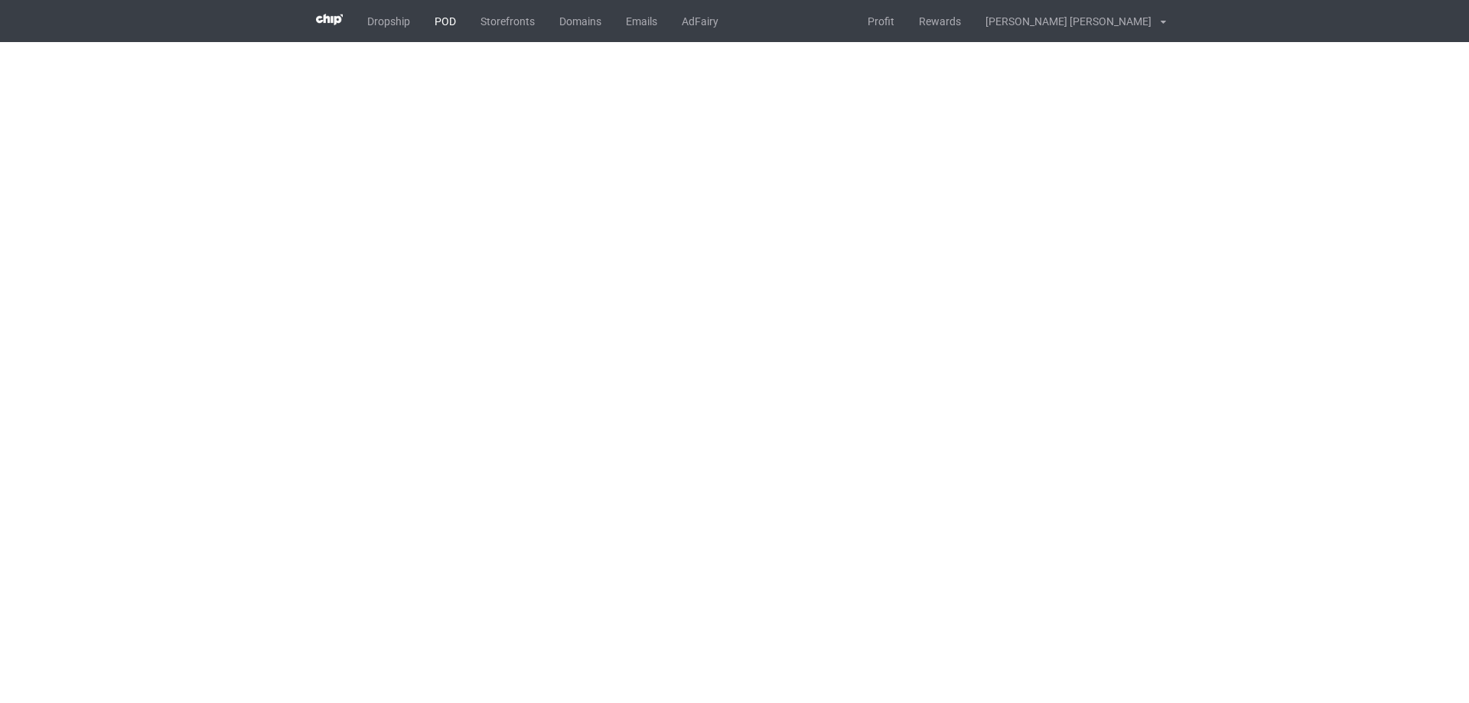
click at [451, 24] on link "POD" at bounding box center [445, 21] width 46 height 42
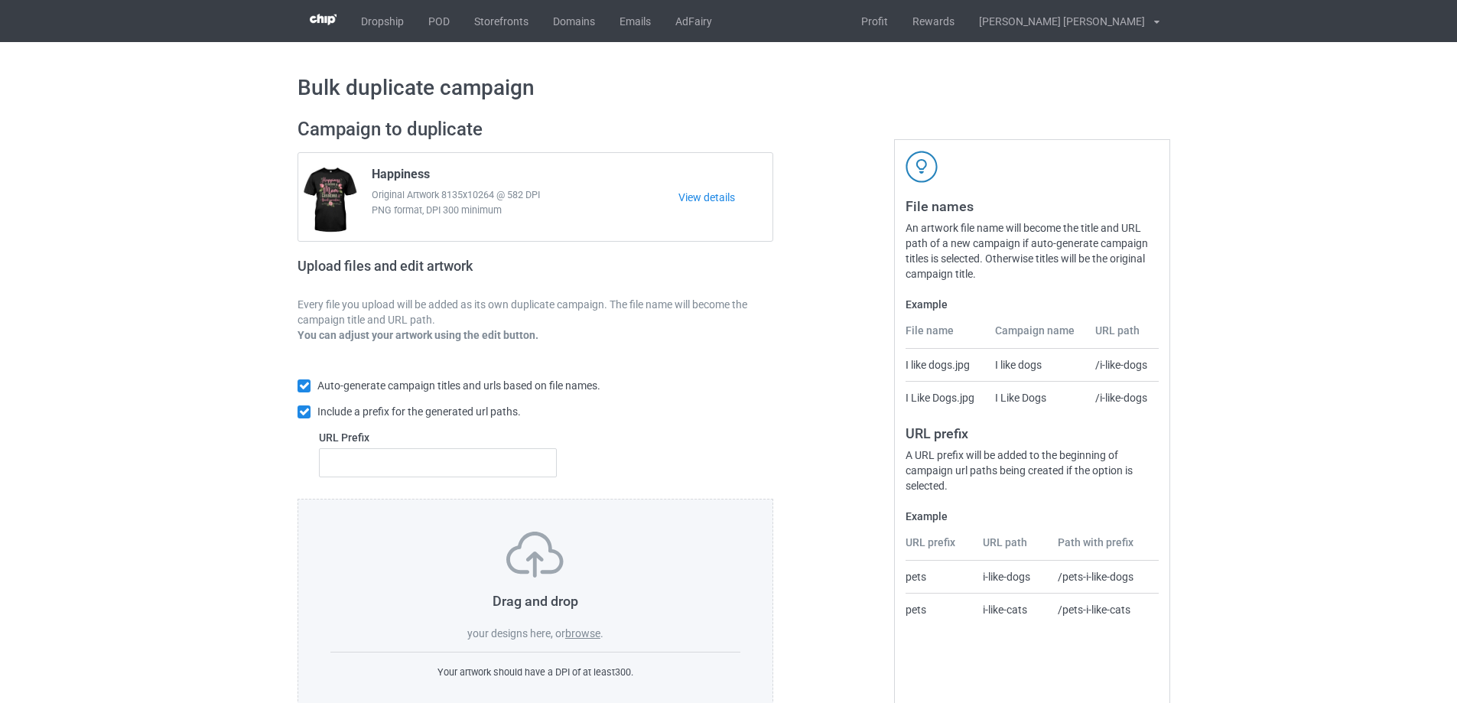
click at [590, 633] on label "browse" at bounding box center [582, 633] width 35 height 12
click at [0, 0] on input "browse" at bounding box center [0, 0] width 0 height 0
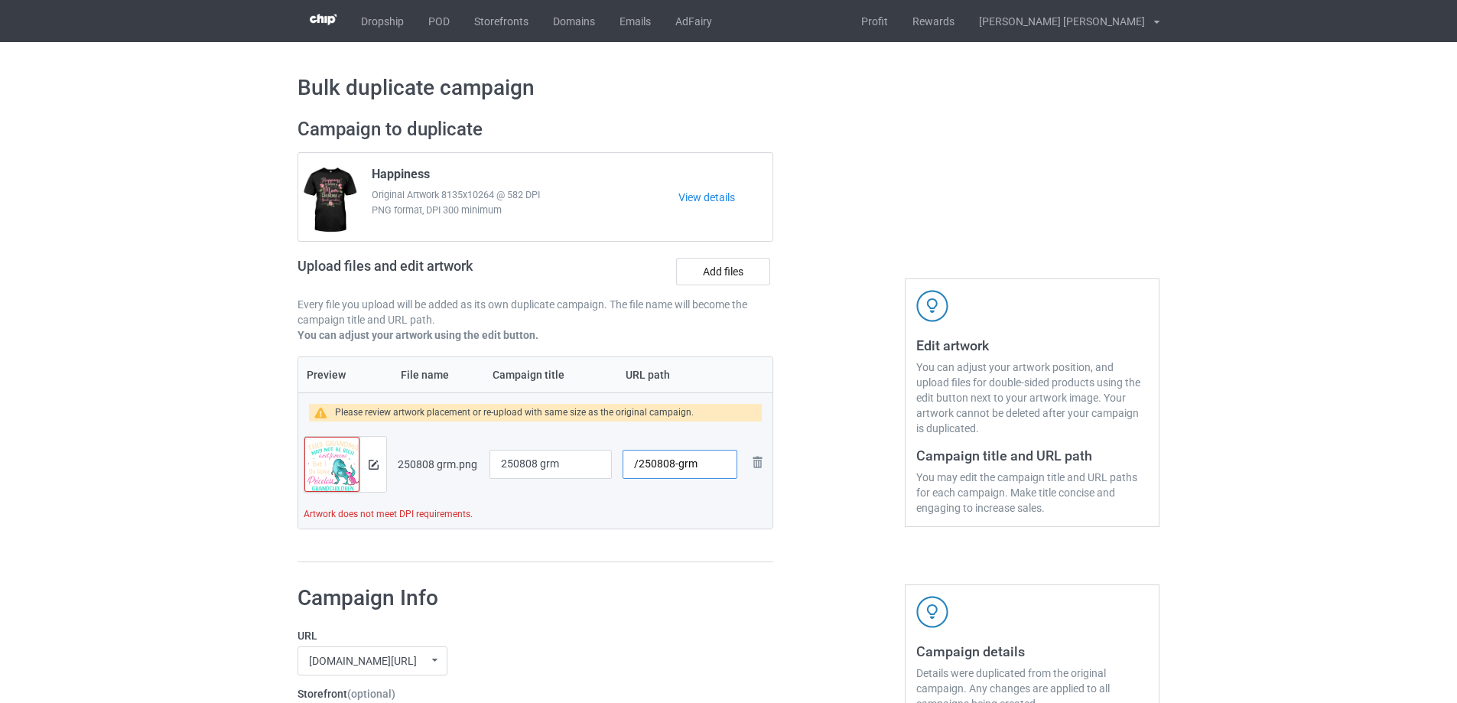
drag, startPoint x: 677, startPoint y: 465, endPoint x: 706, endPoint y: 466, distance: 29.1
click at [706, 466] on input "/250808-grm" at bounding box center [680, 464] width 115 height 29
type input "/250808-1"
drag, startPoint x: 572, startPoint y: 466, endPoint x: 341, endPoint y: 463, distance: 230.3
click at [329, 462] on tr "Preview and edit artwork 250808 grm.png 250808 grm /250808-1 Remove file" at bounding box center [535, 465] width 474 height 86
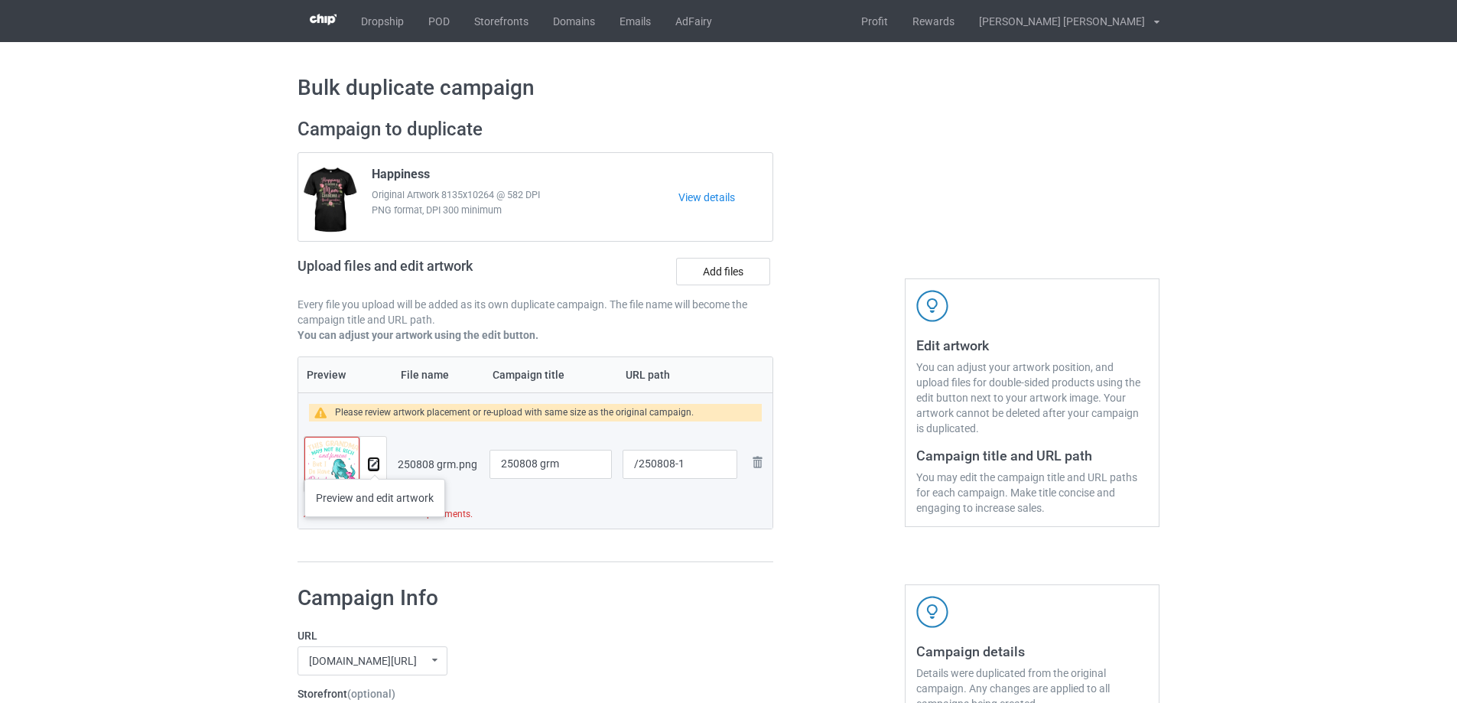
click at [375, 464] on img at bounding box center [374, 465] width 10 height 10
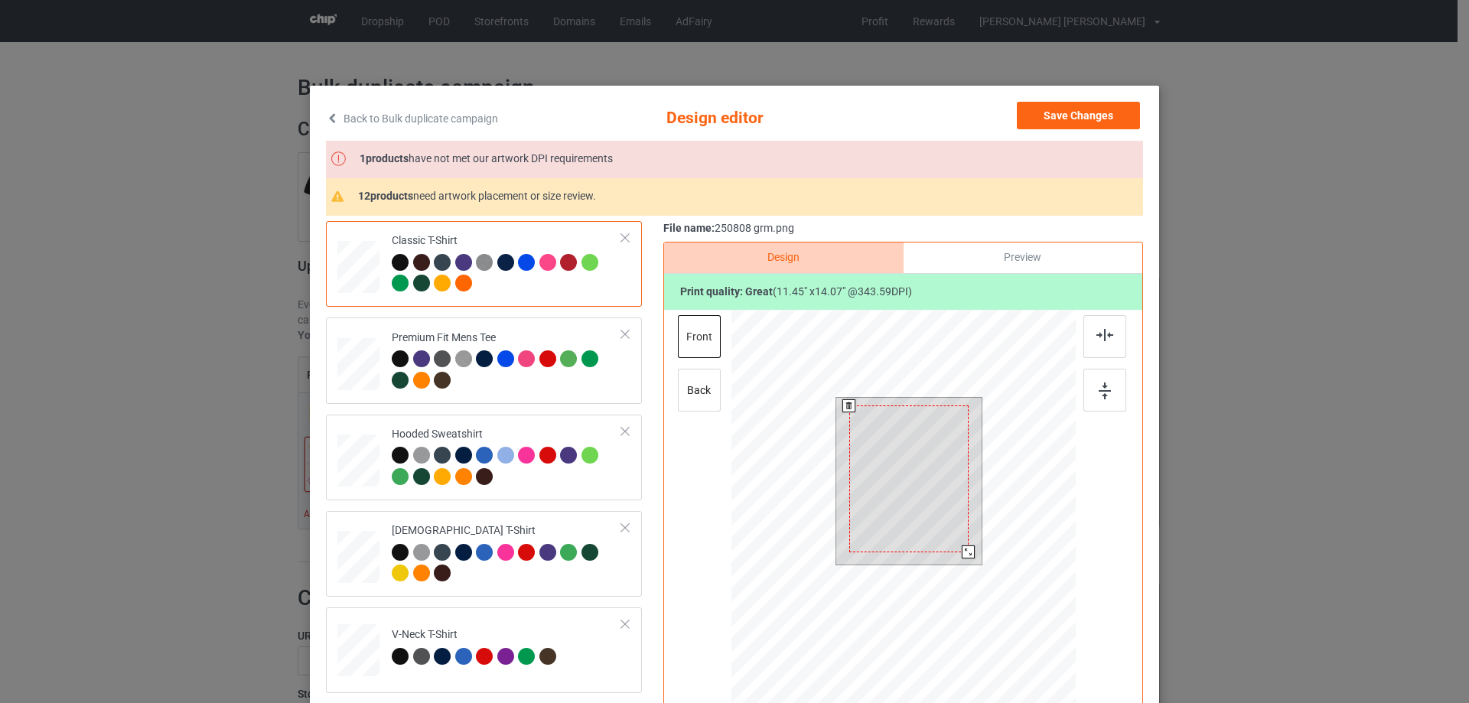
drag, startPoint x: 969, startPoint y: 559, endPoint x: 964, endPoint y: 550, distance: 10.3
click at [964, 550] on div at bounding box center [968, 552] width 13 height 13
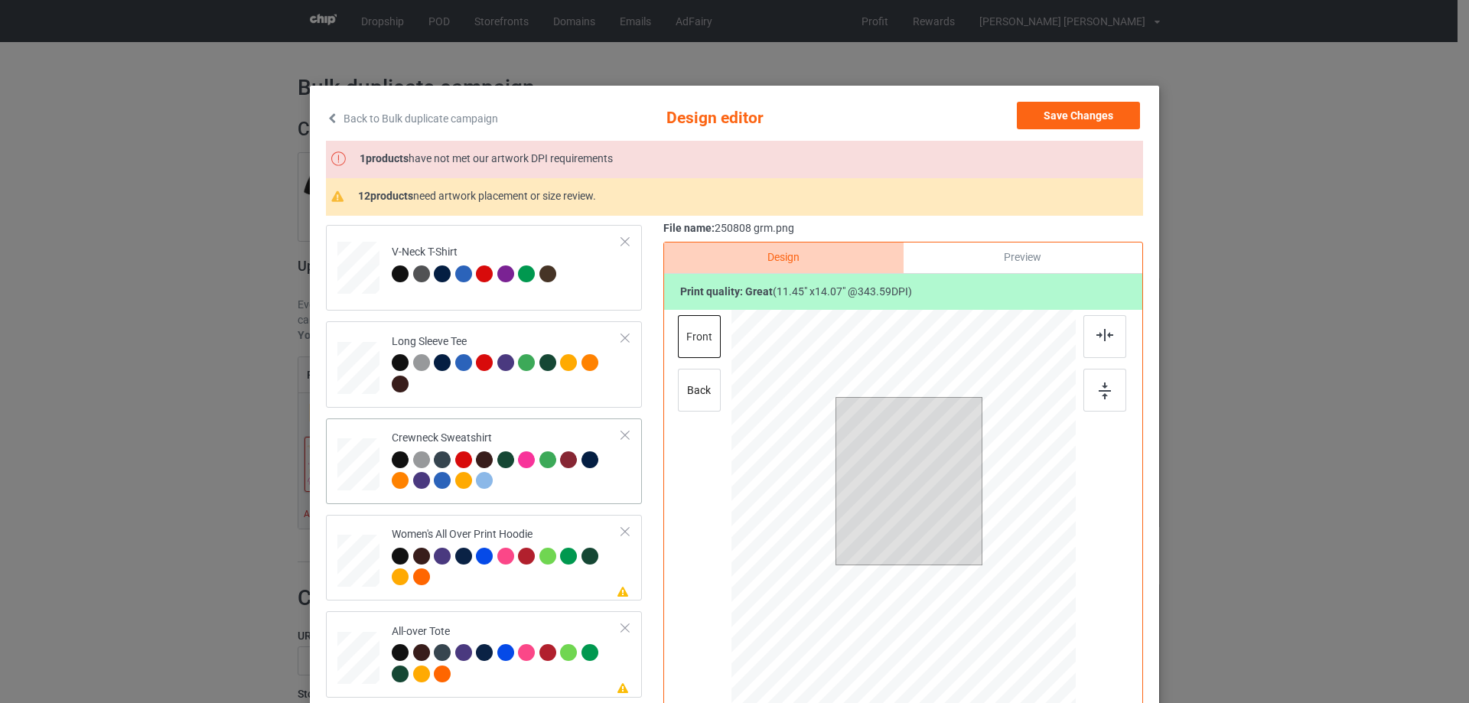
scroll to position [459, 0]
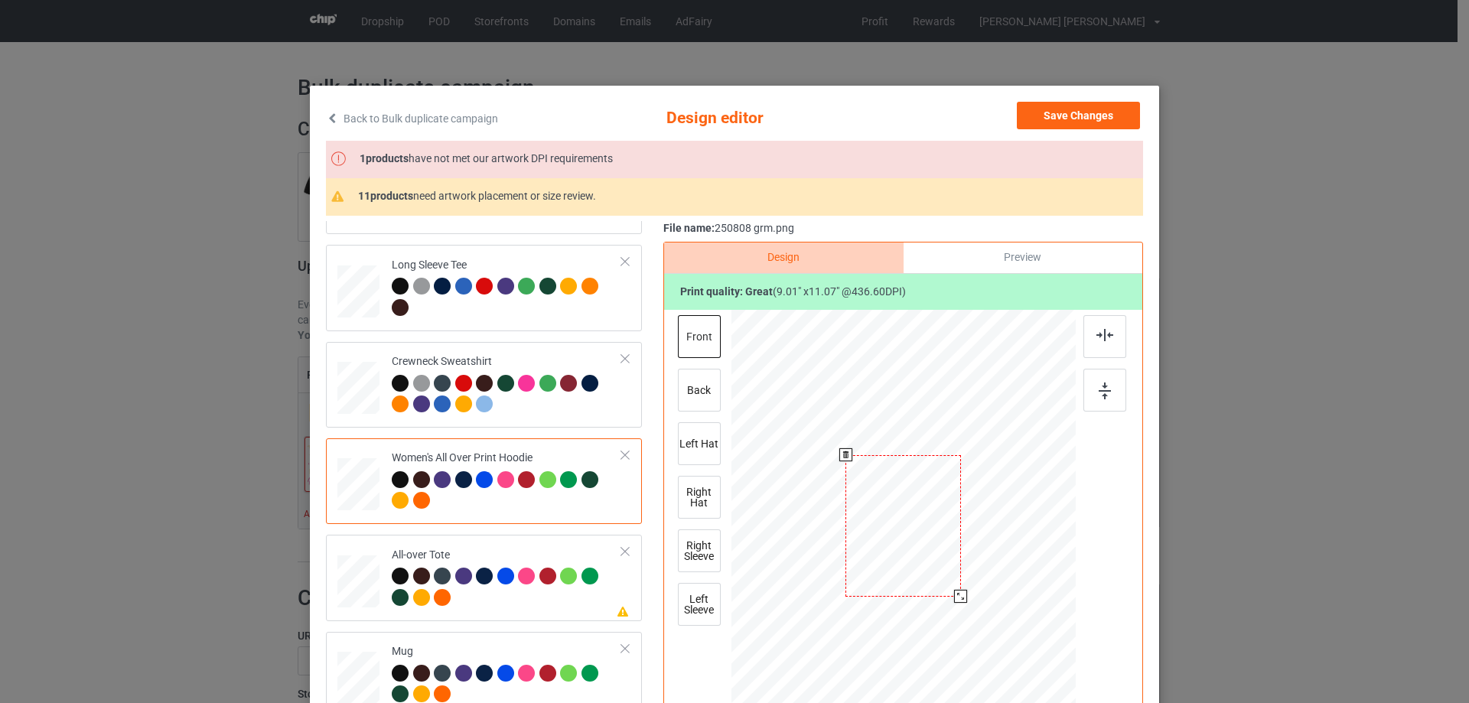
drag, startPoint x: 1000, startPoint y: 655, endPoint x: 969, endPoint y: 585, distance: 77.1
click at [969, 585] on div at bounding box center [903, 525] width 344 height 389
drag, startPoint x: 897, startPoint y: 569, endPoint x: 897, endPoint y: 516, distance: 52.8
click at [897, 516] on div at bounding box center [902, 473] width 115 height 142
click at [1109, 338] on div at bounding box center [1104, 336] width 43 height 43
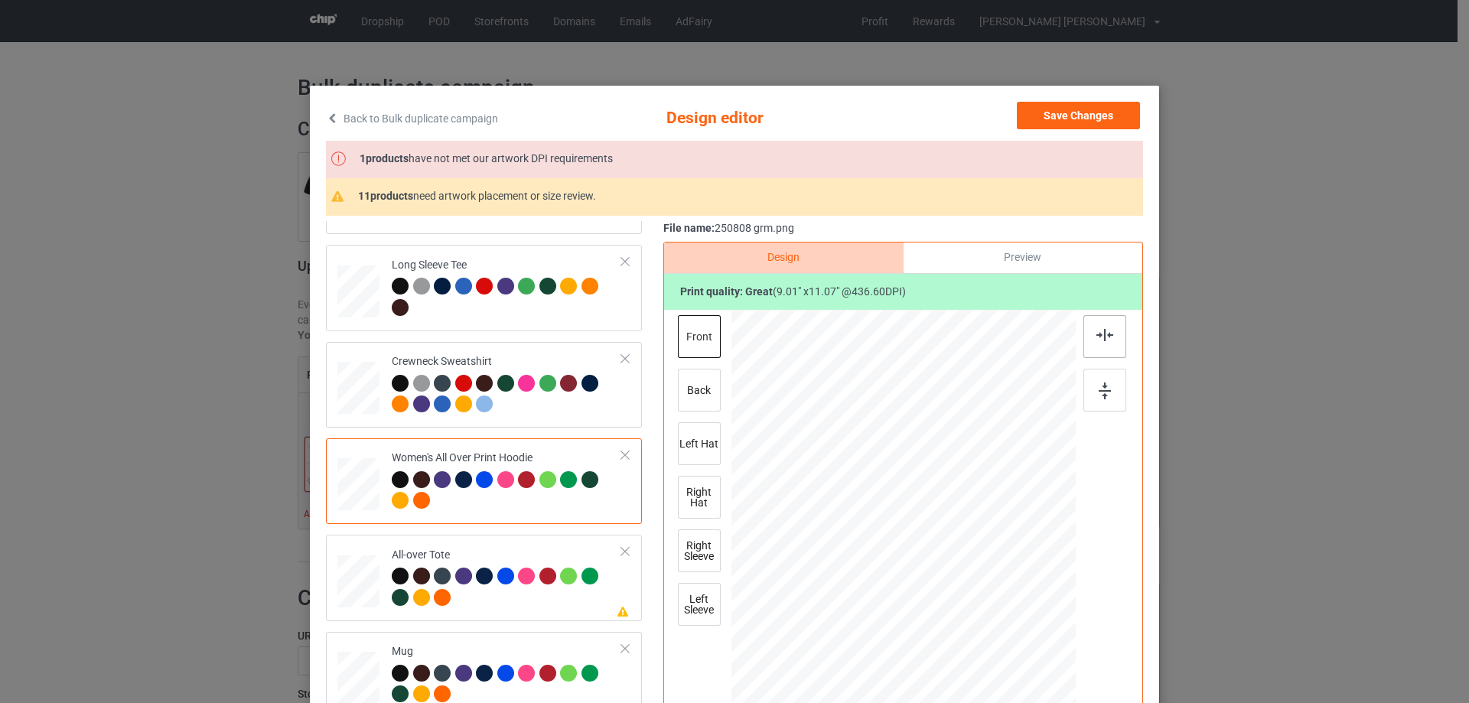
click at [1099, 333] on img at bounding box center [1104, 335] width 17 height 12
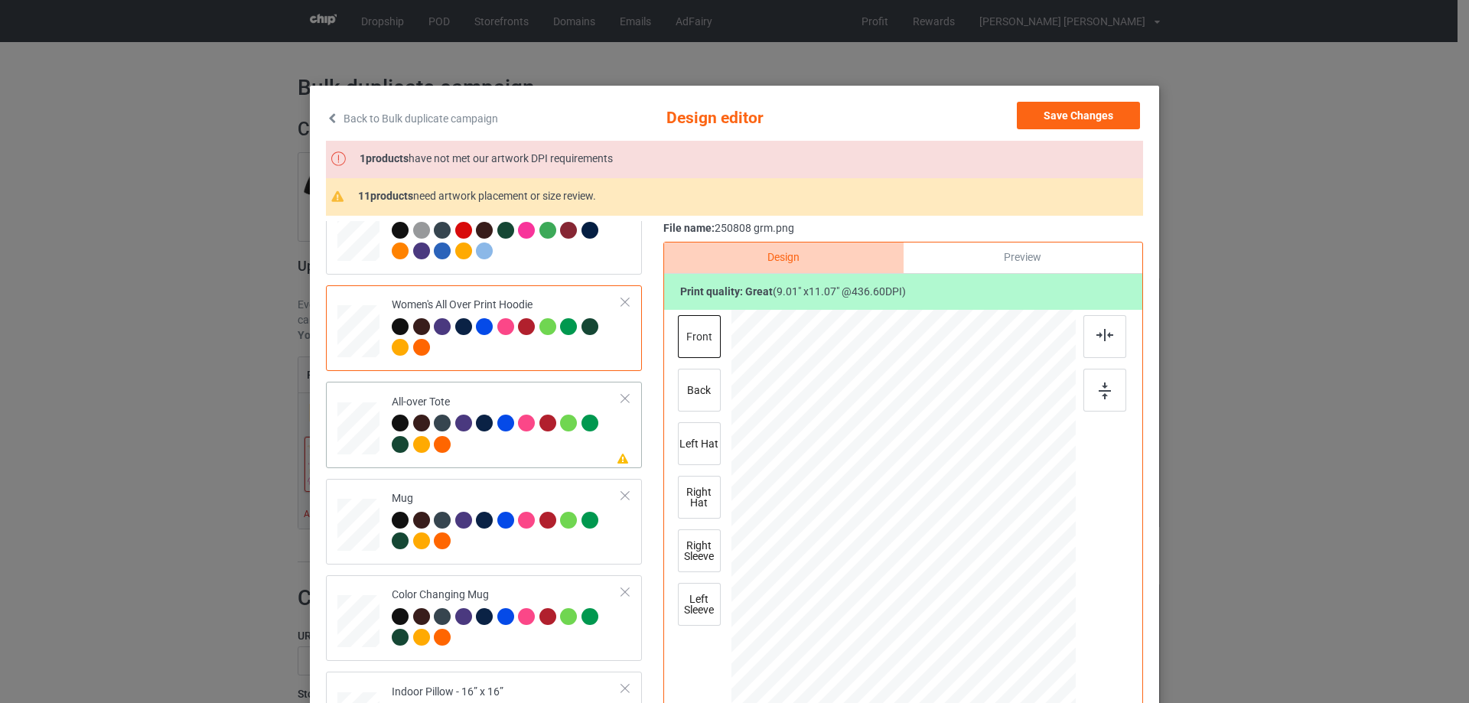
click at [1004, 660] on div at bounding box center [1010, 656] width 13 height 13
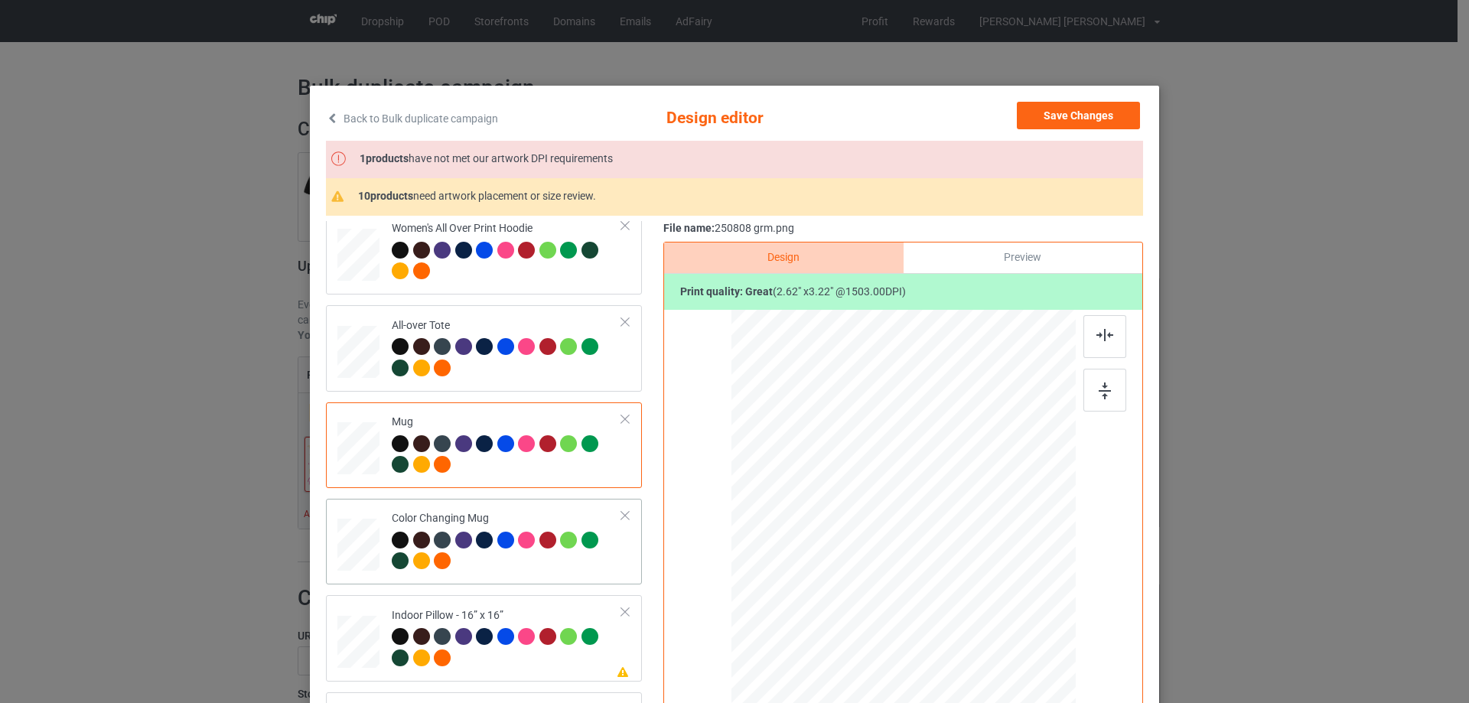
scroll to position [765, 0]
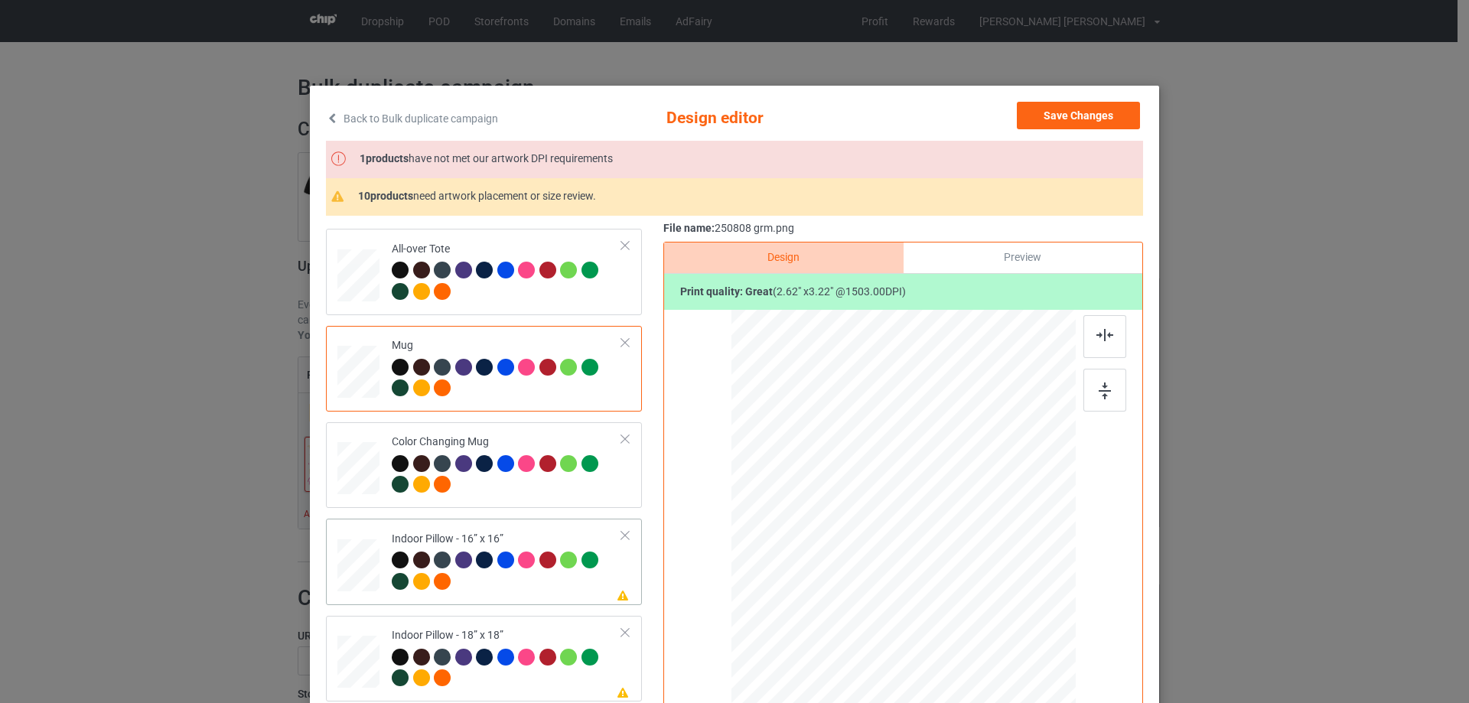
drag, startPoint x: 353, startPoint y: 580, endPoint x: 370, endPoint y: 581, distance: 16.9
drag, startPoint x: 1005, startPoint y: 653, endPoint x: 1005, endPoint y: 640, distance: 13.0
click at [1005, 640] on div at bounding box center [903, 525] width 344 height 344
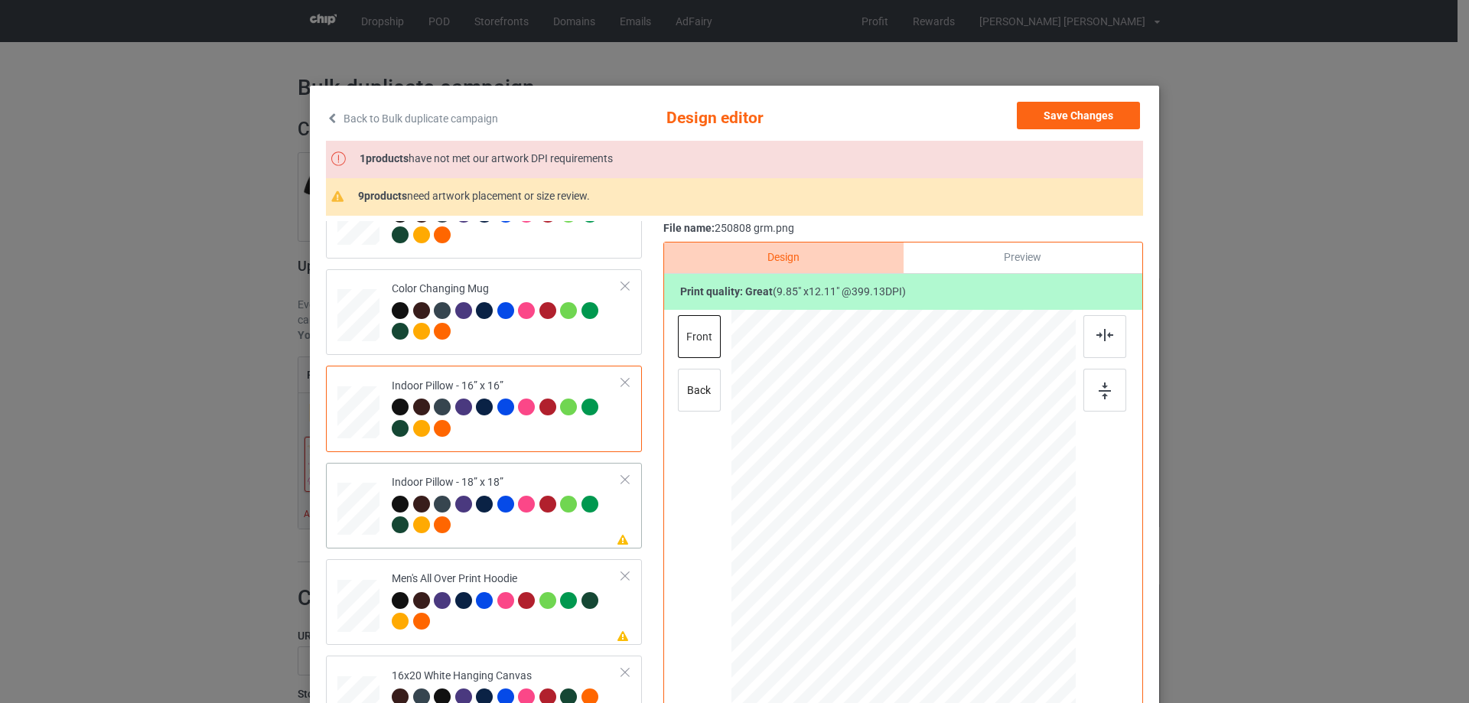
drag, startPoint x: 375, startPoint y: 516, endPoint x: 405, endPoint y: 520, distance: 30.9
click at [379, 518] on tr "Please review artwork placement Indoor Pillow - 18” x 18”" at bounding box center [483, 505] width 293 height 73
drag, startPoint x: 999, startPoint y: 657, endPoint x: 999, endPoint y: 647, distance: 9.9
click at [999, 647] on div at bounding box center [1001, 646] width 13 height 13
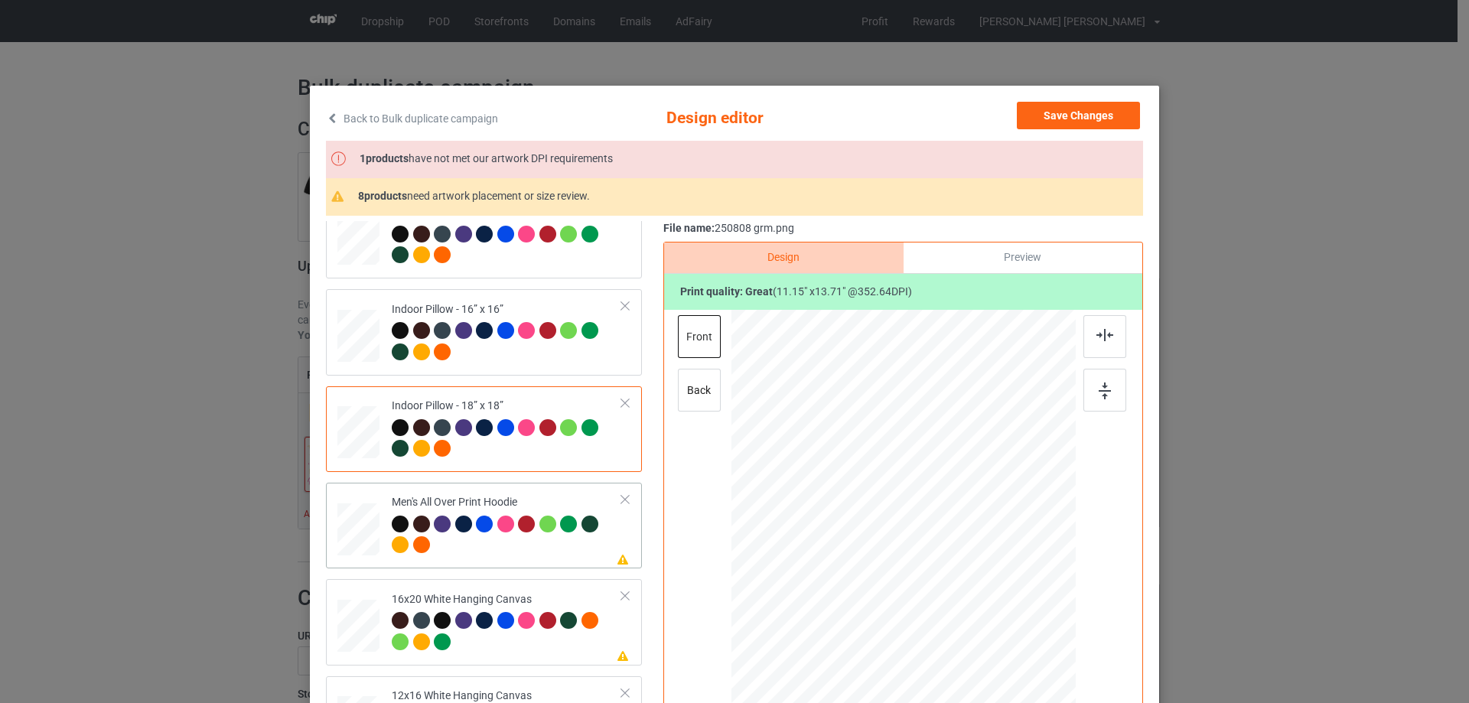
drag, startPoint x: 998, startPoint y: 656, endPoint x: 930, endPoint y: 577, distance: 103.6
click at [961, 581] on div at bounding box center [903, 525] width 344 height 366
click at [897, 524] on div at bounding box center [902, 483] width 106 height 129
click at [1106, 337] on img at bounding box center [1104, 335] width 17 height 12
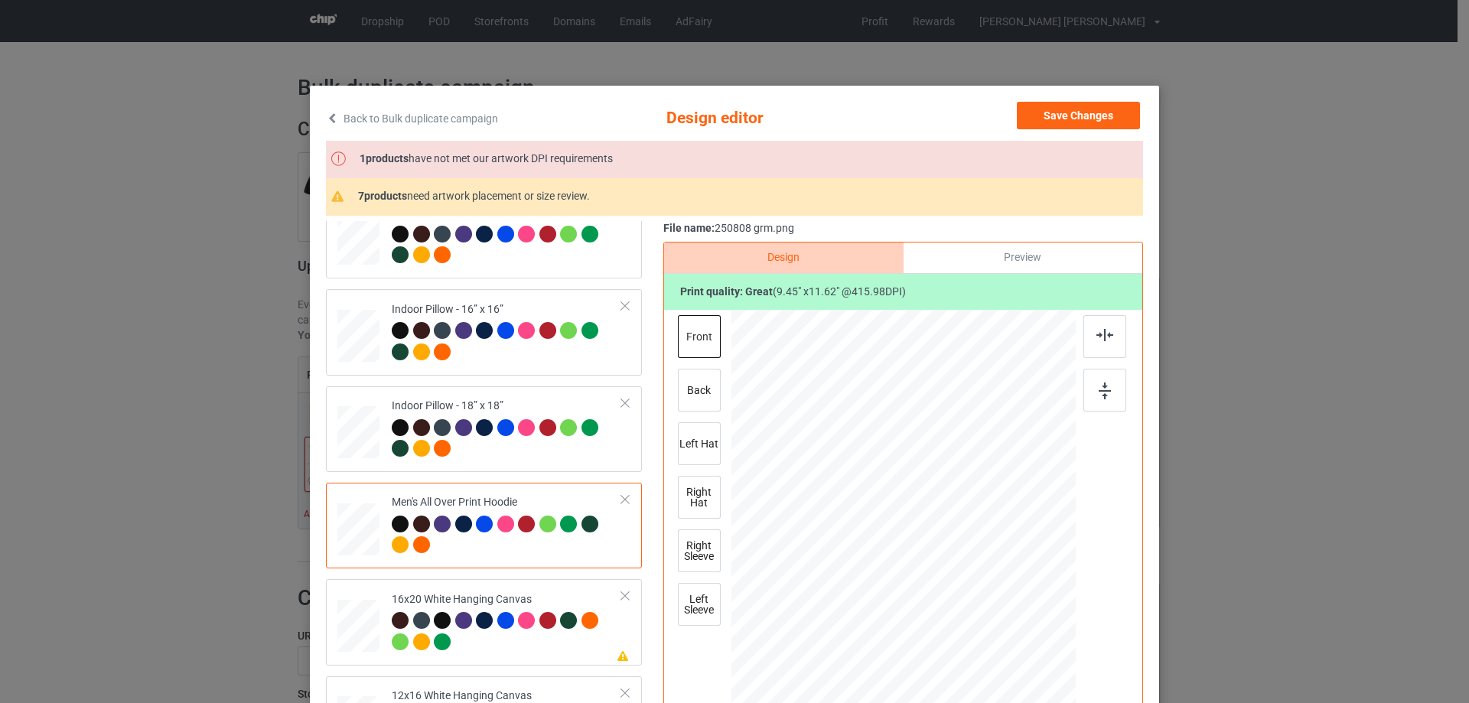
scroll to position [153, 0]
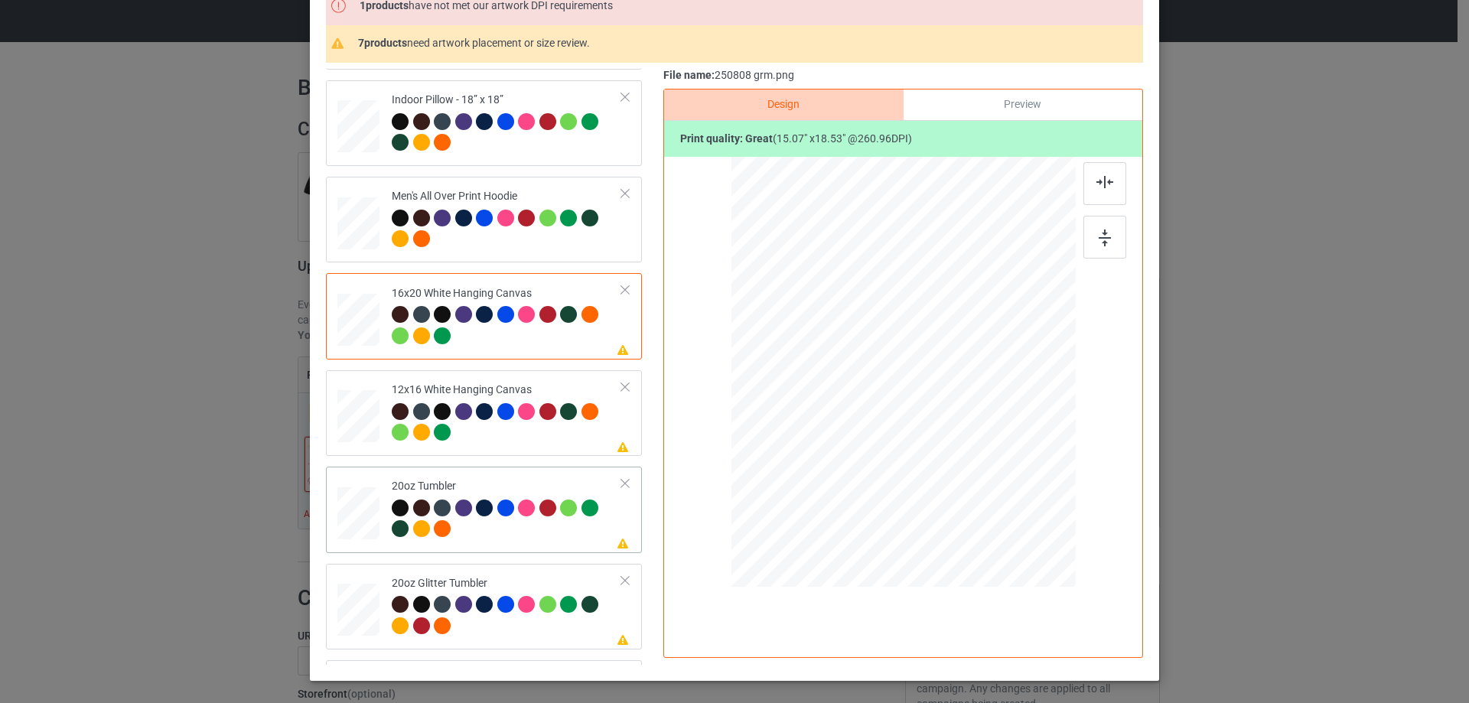
scroll to position [1224, 0]
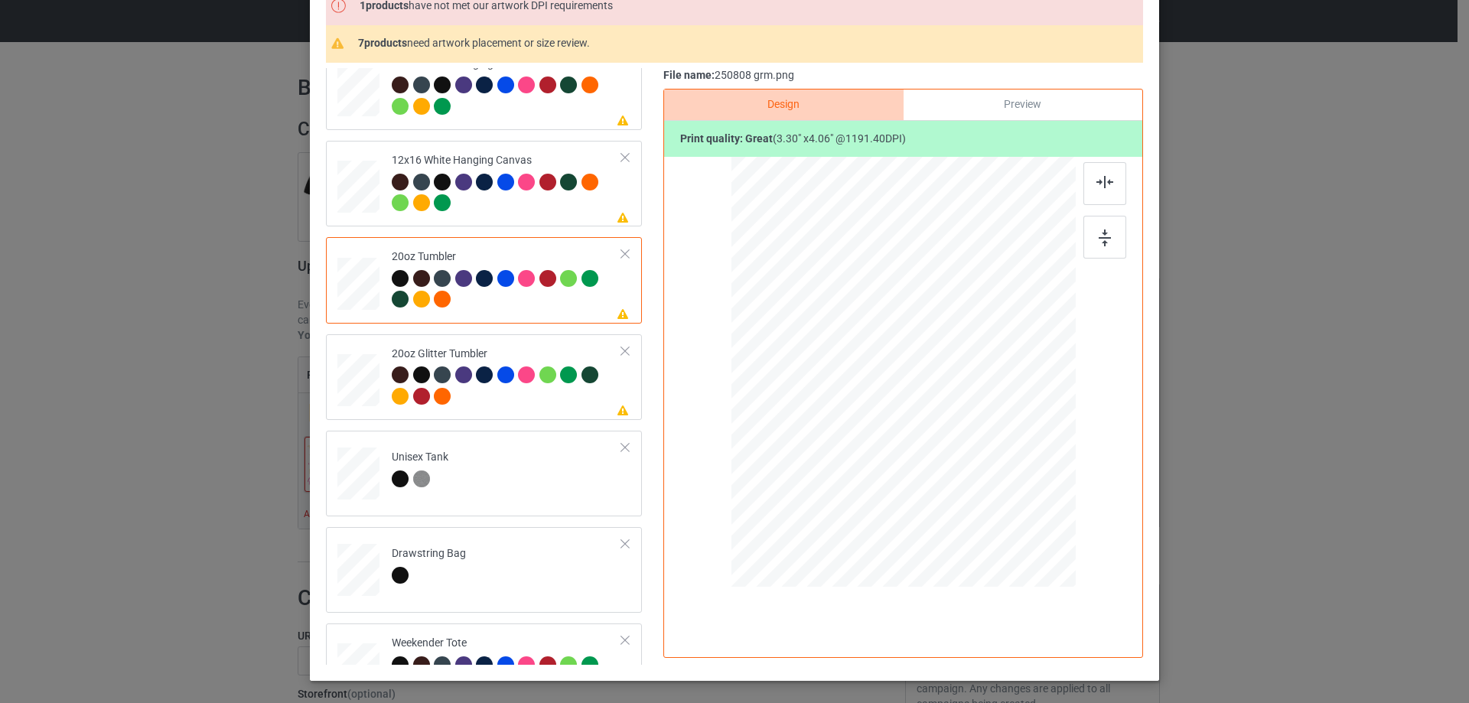
scroll to position [1530, 0]
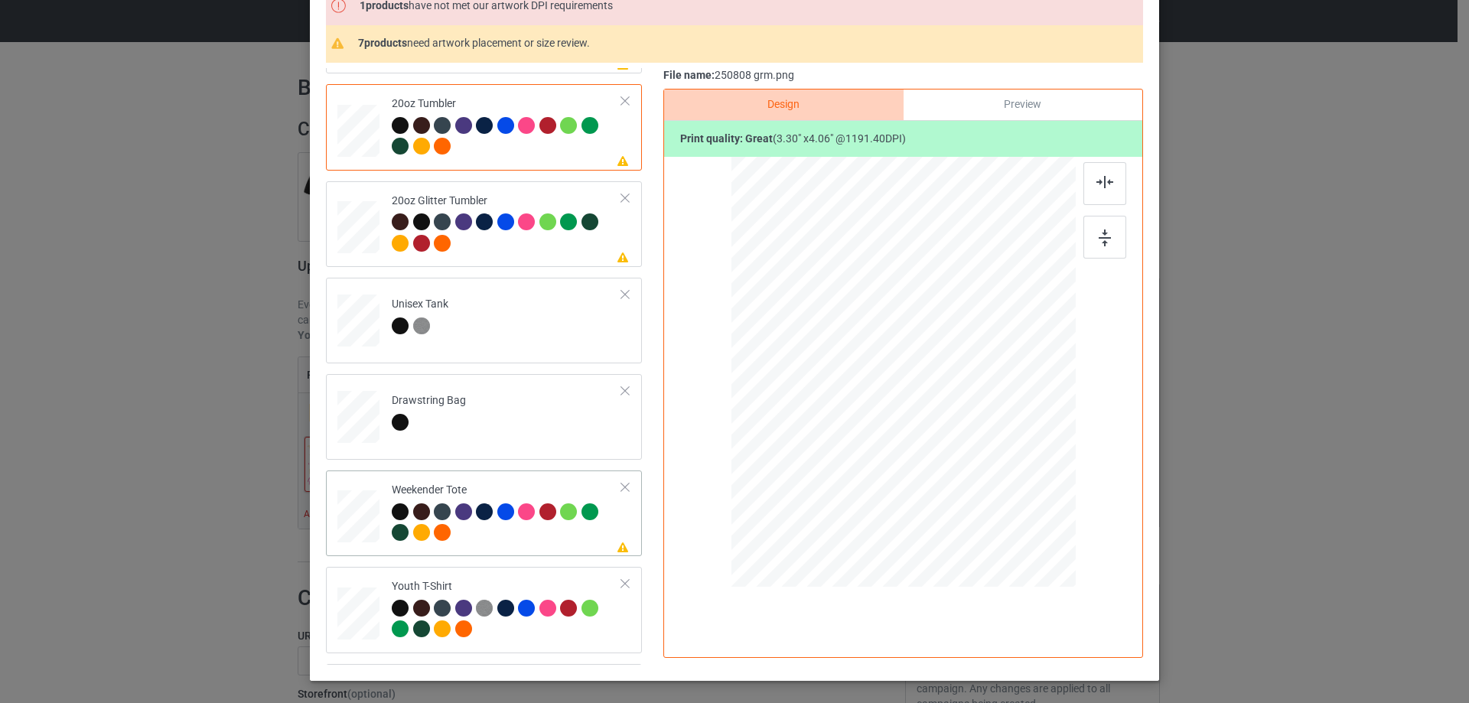
drag, startPoint x: 1002, startPoint y: 499, endPoint x: 976, endPoint y: 443, distance: 61.3
click at [976, 443] on div at bounding box center [902, 373] width 343 height 222
drag, startPoint x: 954, startPoint y: 439, endPoint x: 954, endPoint y: 431, distance: 8.4
click at [954, 431] on div at bounding box center [903, 363] width 132 height 163
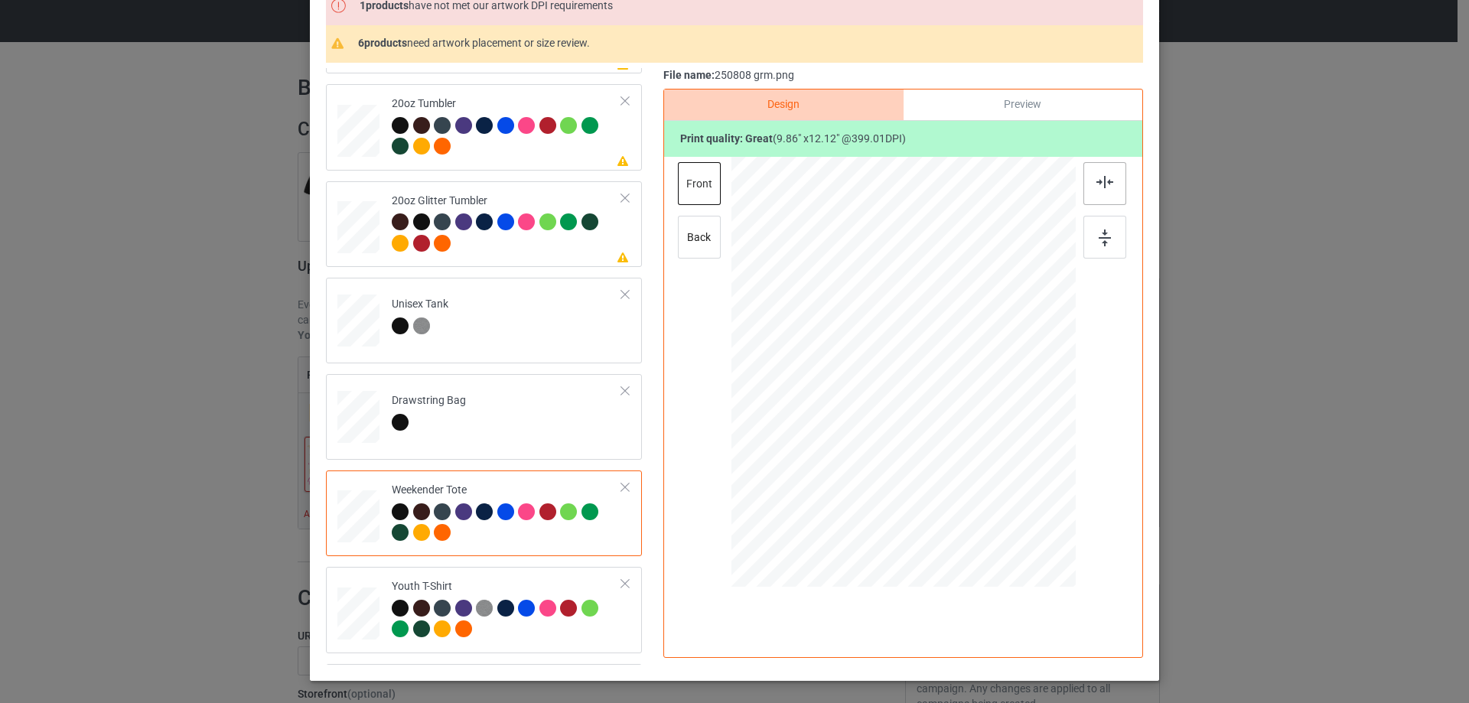
click at [1105, 187] on img at bounding box center [1104, 182] width 17 height 12
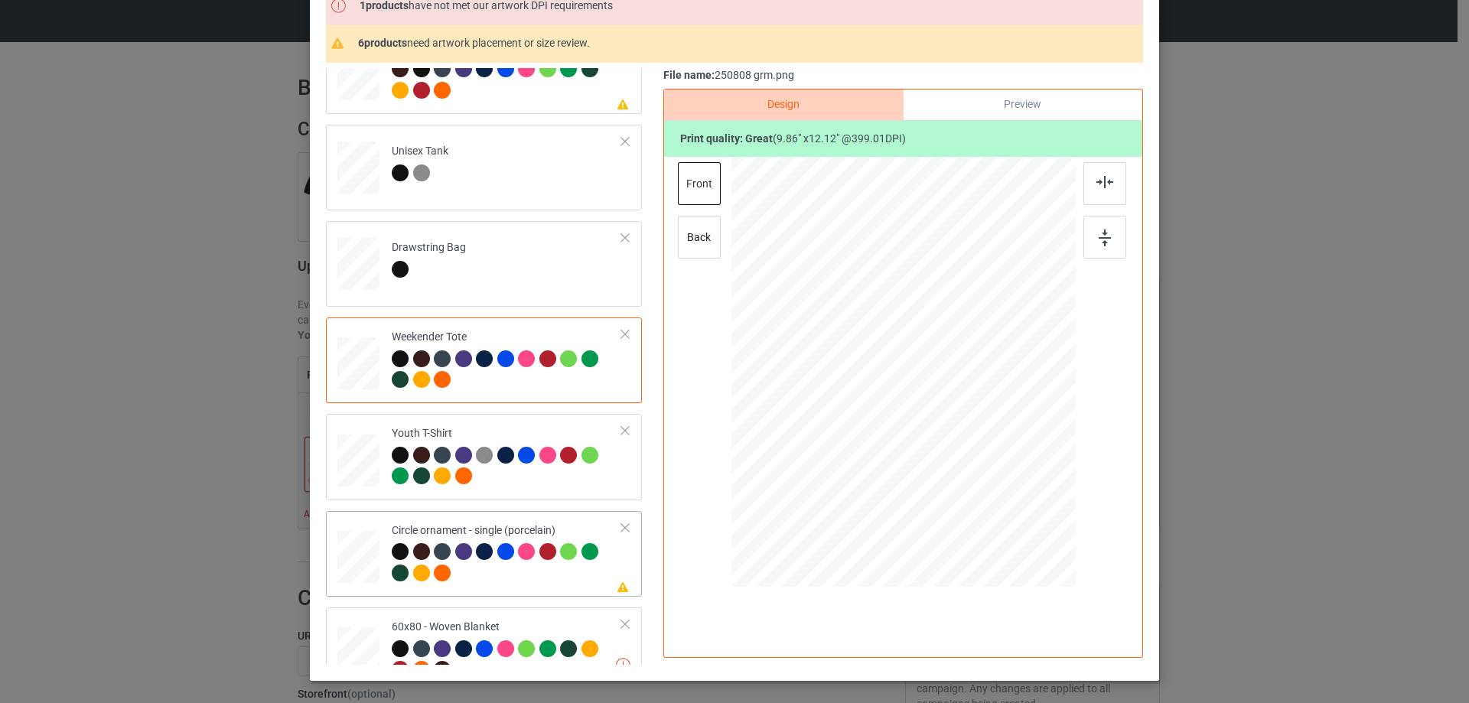
drag, startPoint x: 1014, startPoint y: 533, endPoint x: 1008, endPoint y: 502, distance: 31.1
click at [1008, 502] on div at bounding box center [903, 372] width 344 height 344
click at [959, 472] on div at bounding box center [904, 380] width 196 height 241
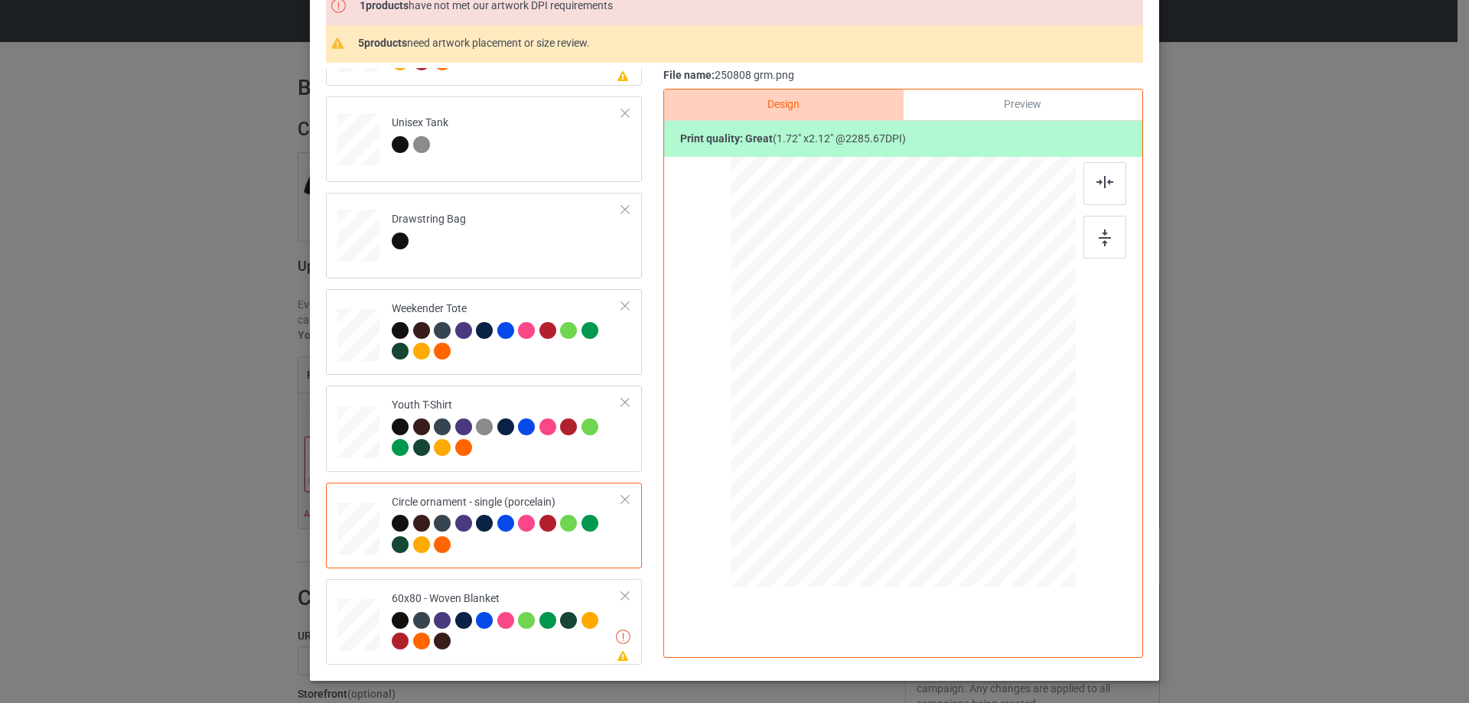
scroll to position [217, 0]
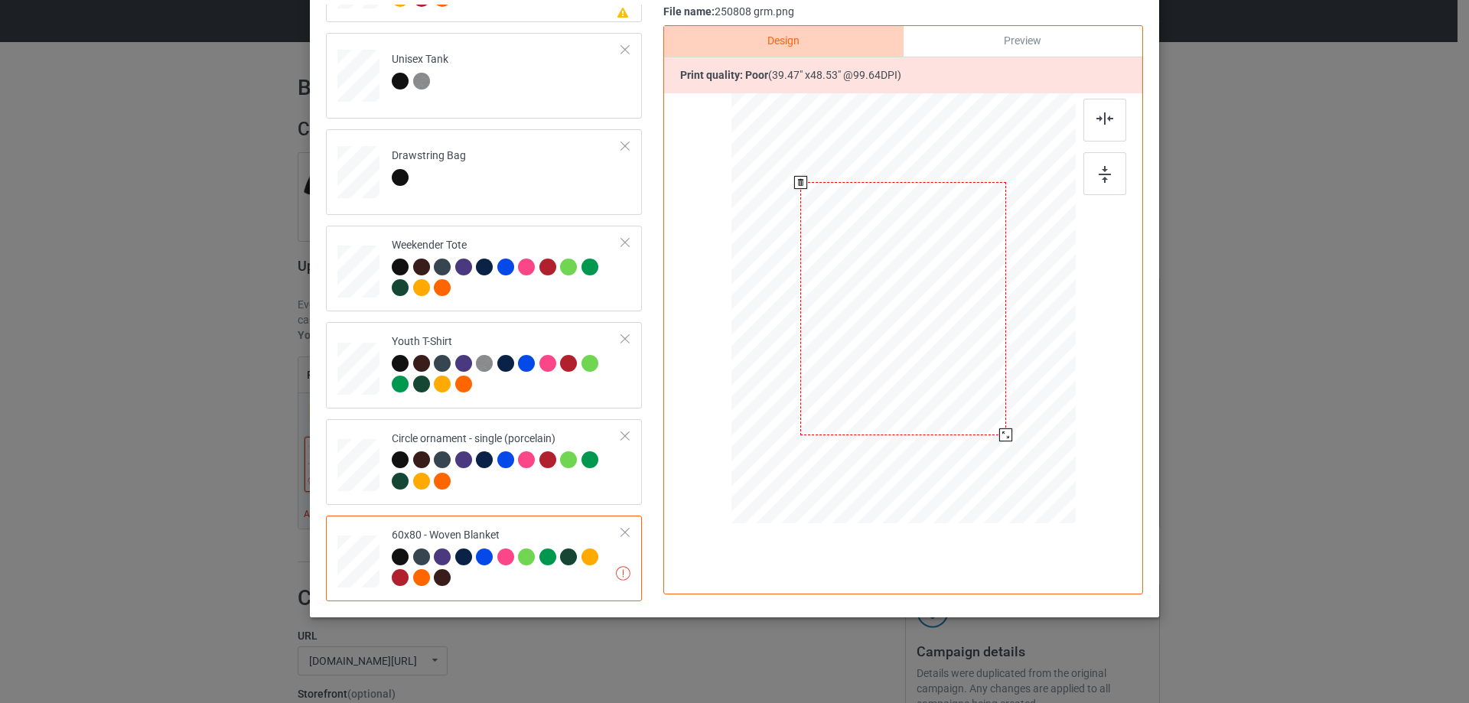
drag, startPoint x: 1033, startPoint y: 467, endPoint x: 1024, endPoint y: 411, distance: 57.2
click at [1024, 411] on div at bounding box center [903, 308] width 313 height 417
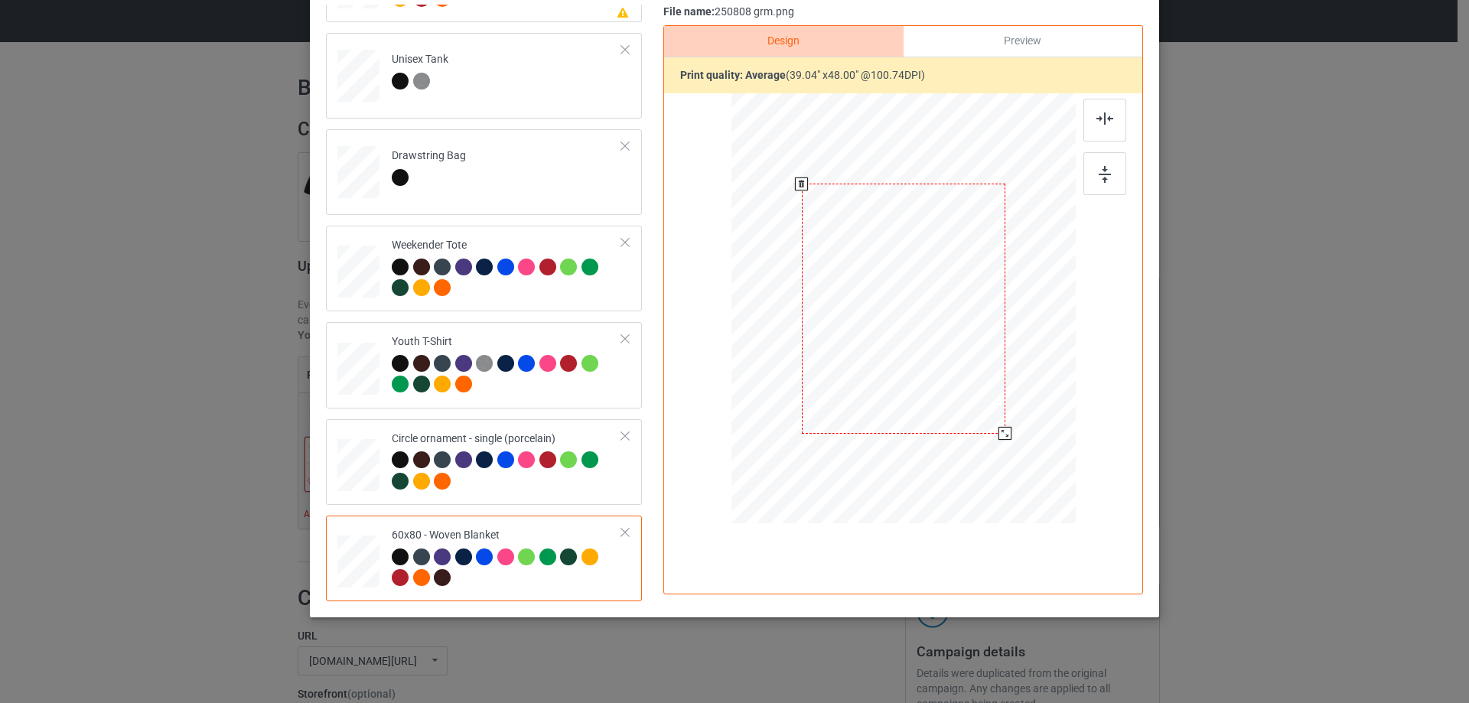
scroll to position [180, 0]
click at [1001, 433] on div at bounding box center [1004, 433] width 13 height 13
click at [925, 370] on div at bounding box center [905, 294] width 204 height 250
click at [1113, 129] on div at bounding box center [1104, 120] width 43 height 43
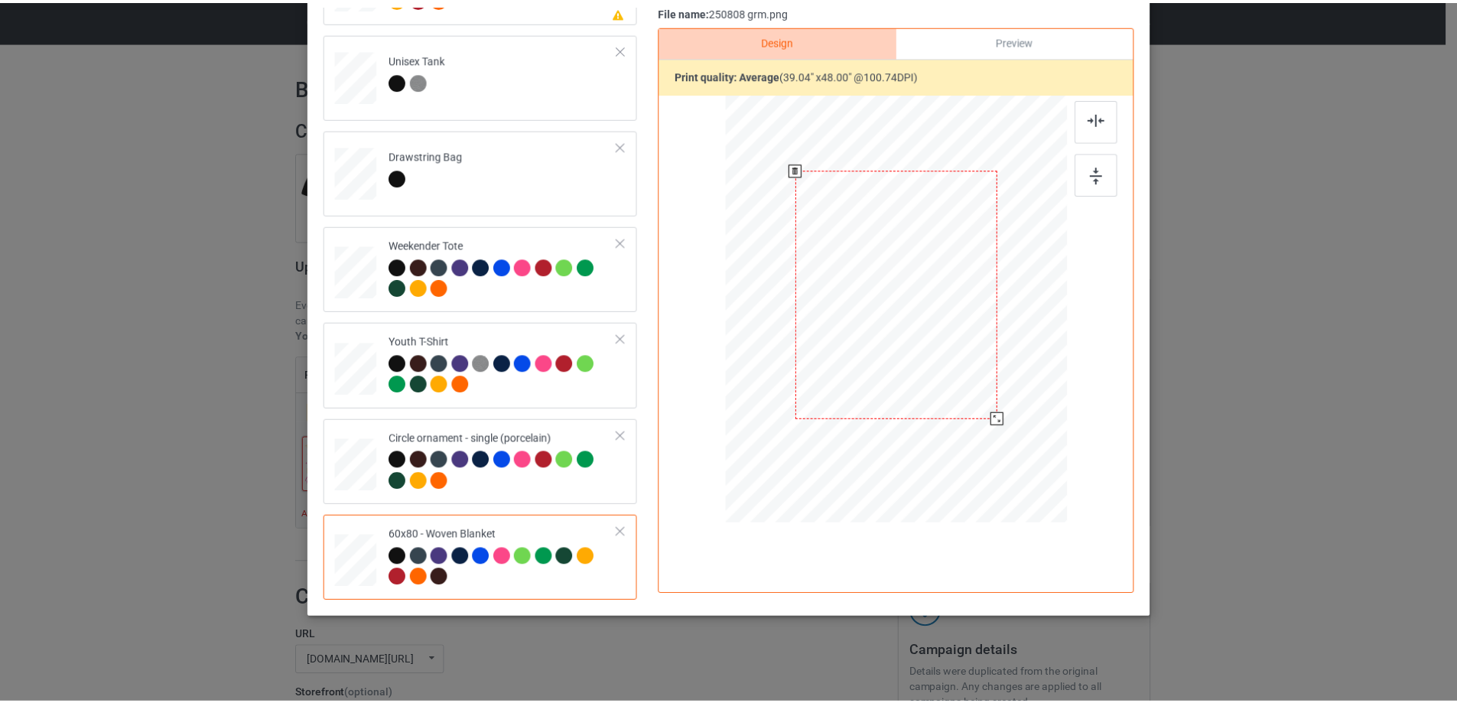
scroll to position [0, 0]
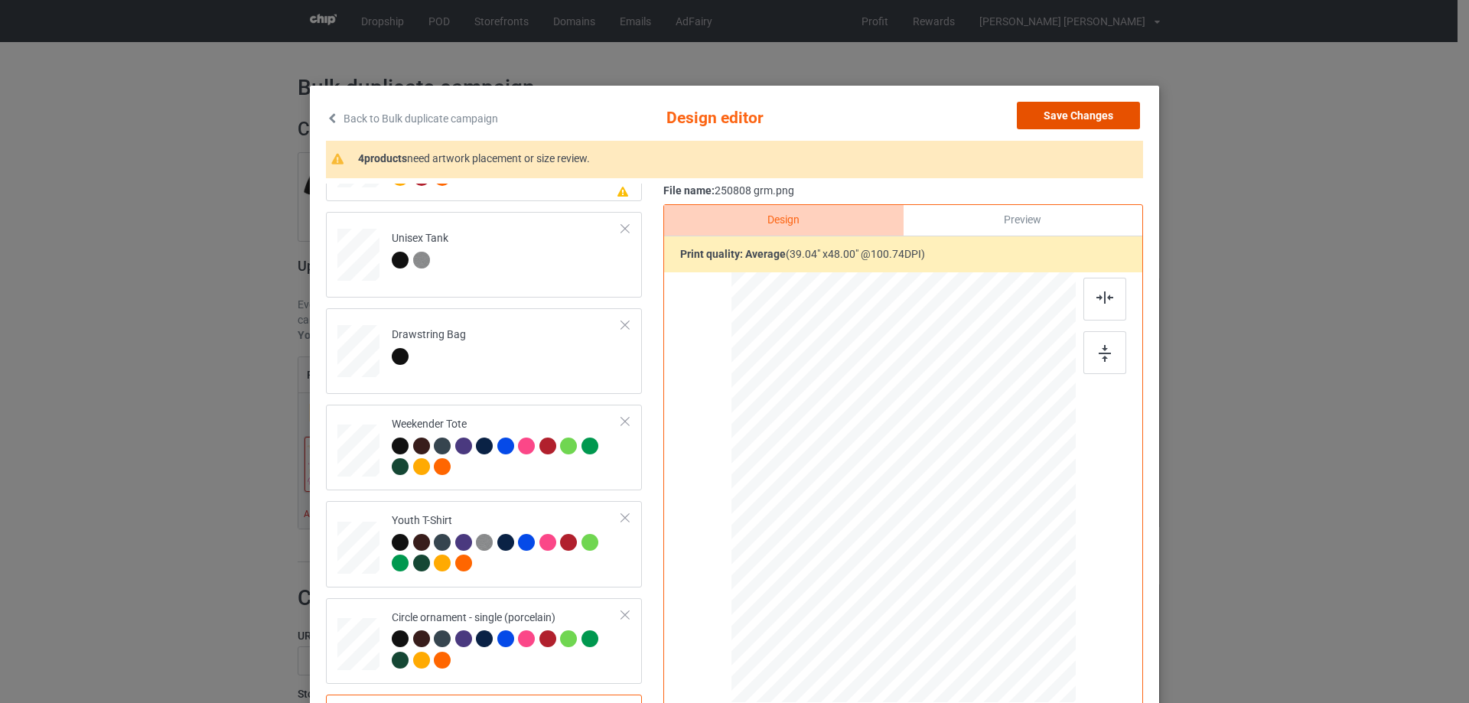
click at [1074, 116] on button "Save Changes" at bounding box center [1078, 116] width 123 height 28
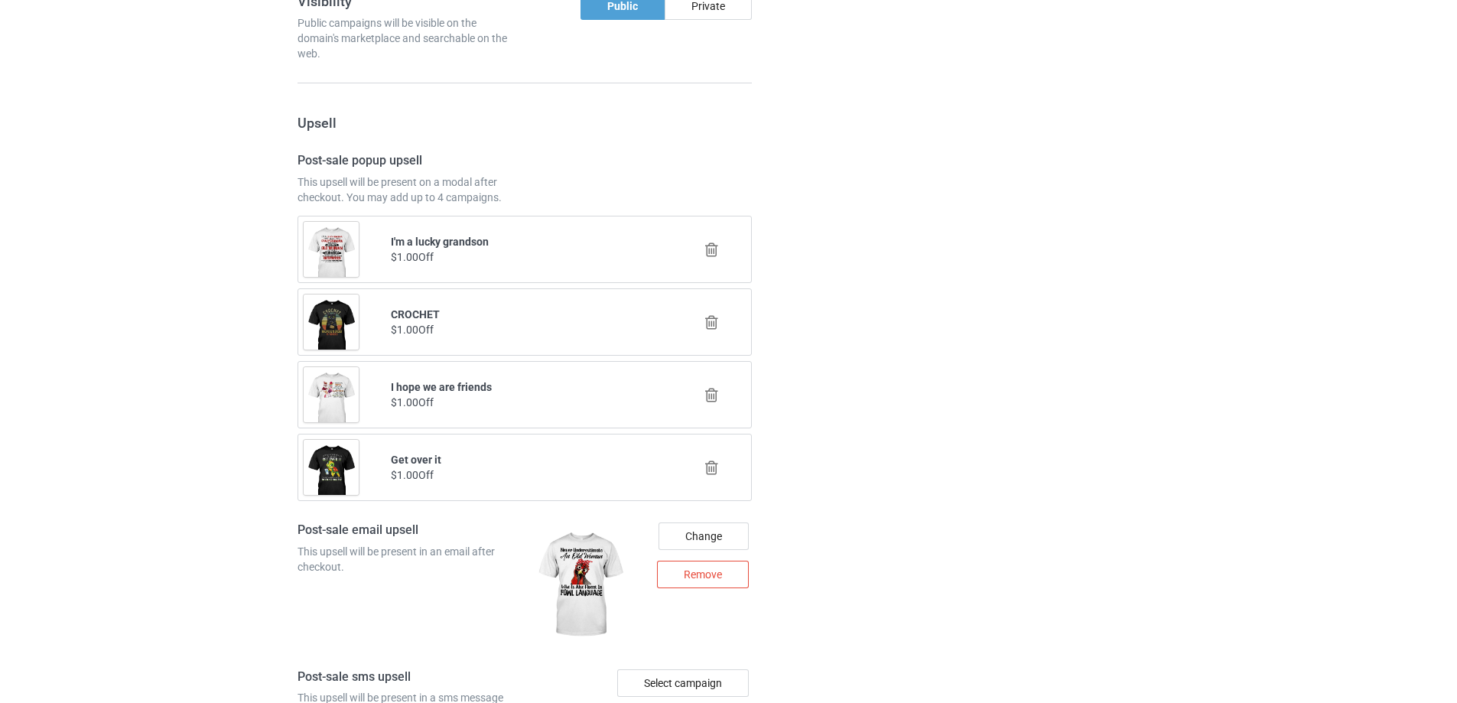
scroll to position [1946, 0]
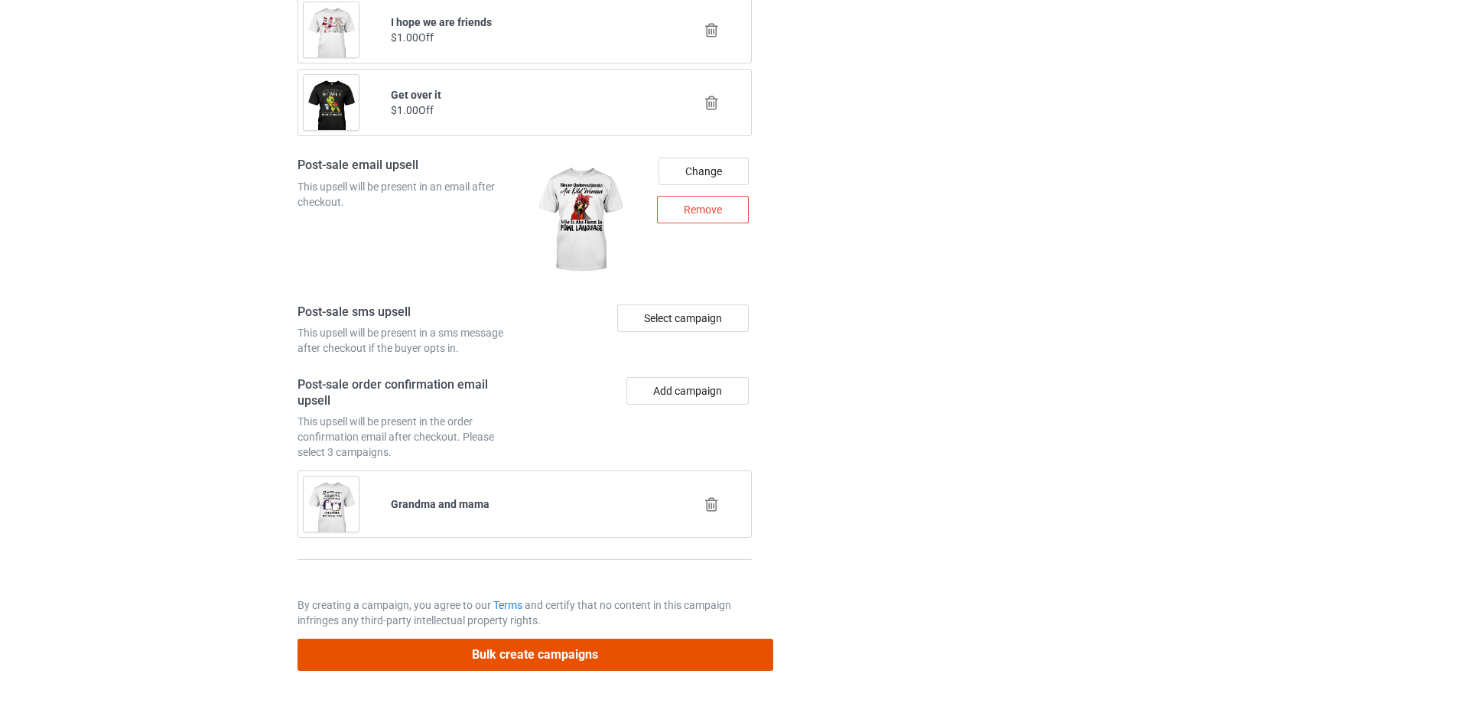
click at [686, 663] on button "Bulk create campaigns" at bounding box center [536, 654] width 476 height 31
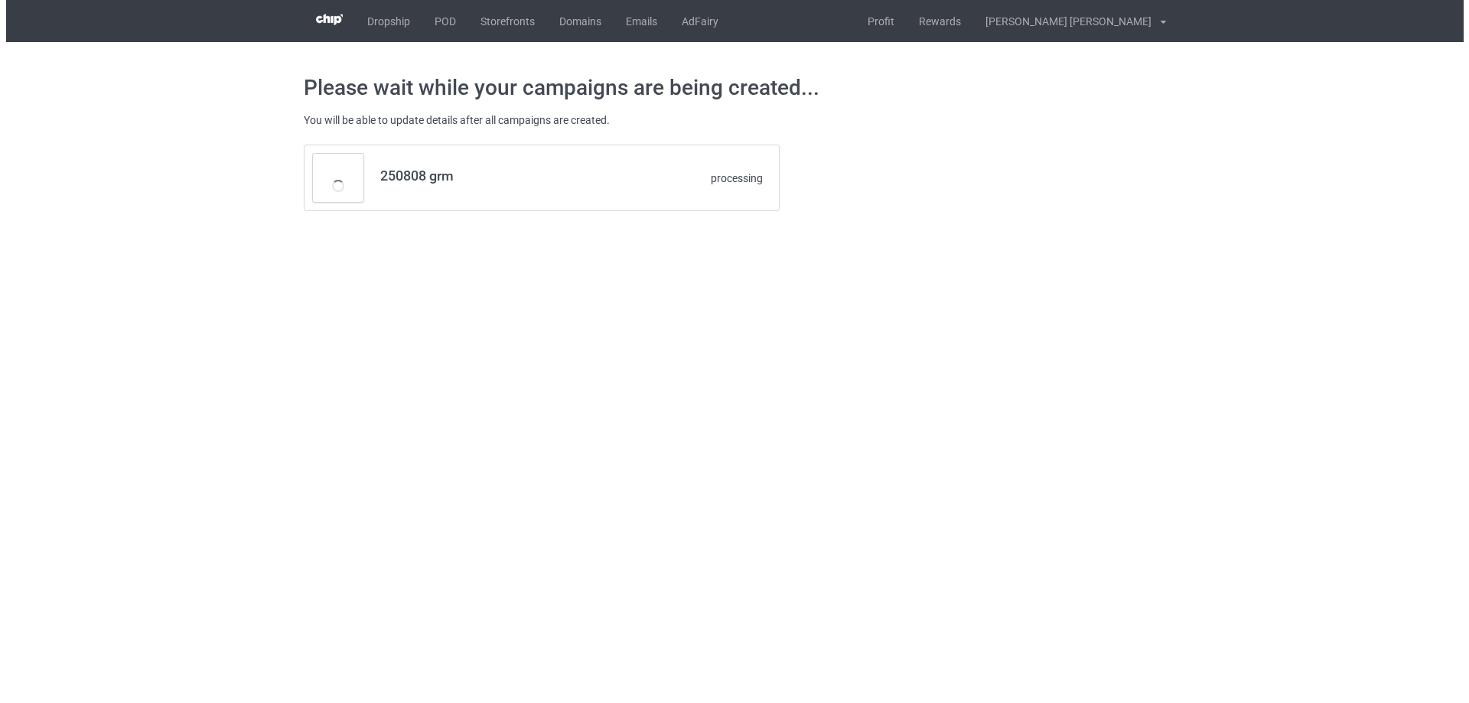
scroll to position [0, 0]
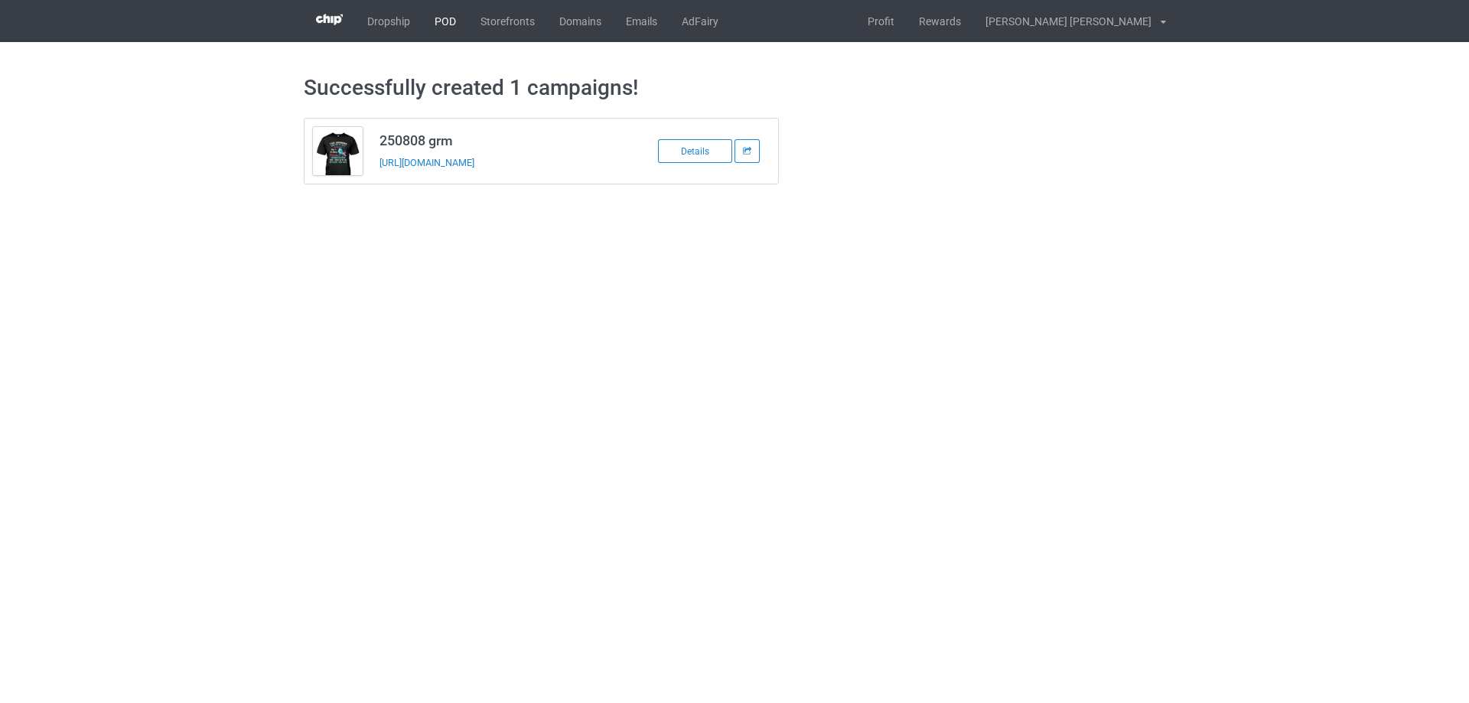
click at [442, 23] on link "POD" at bounding box center [445, 21] width 46 height 42
